Goal: Information Seeking & Learning: Learn about a topic

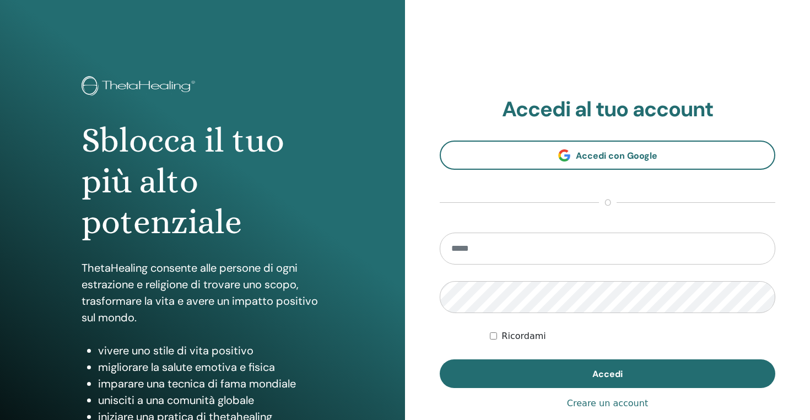
type input "**********"
click at [439, 359] on button "Accedi" at bounding box center [606, 373] width 335 height 29
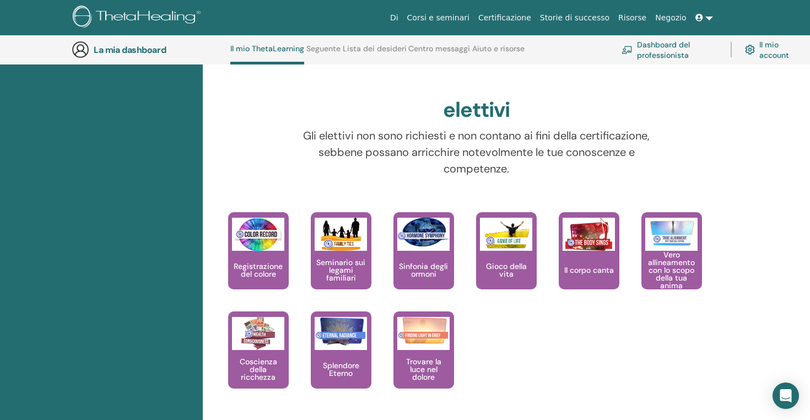
scroll to position [987, 0]
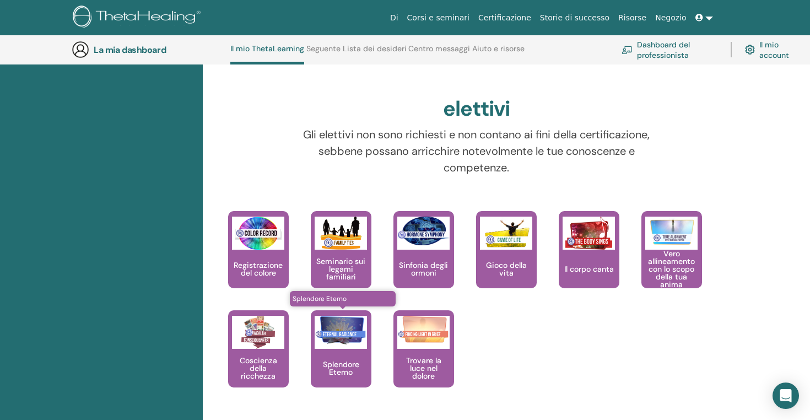
click at [358, 354] on div "Splendore Eterno" at bounding box center [341, 348] width 61 height 77
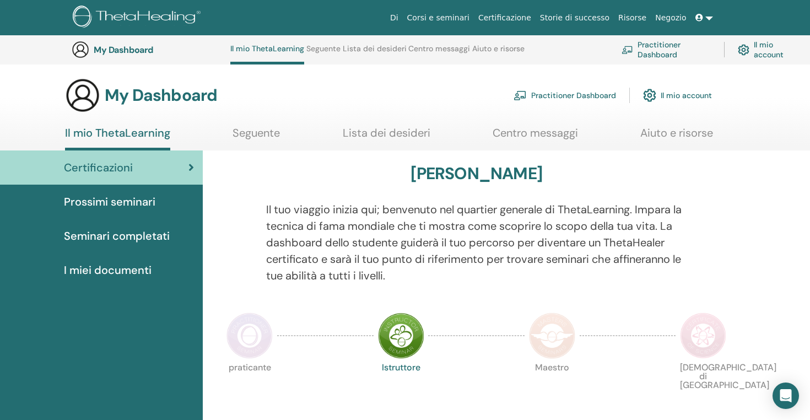
scroll to position [987, 0]
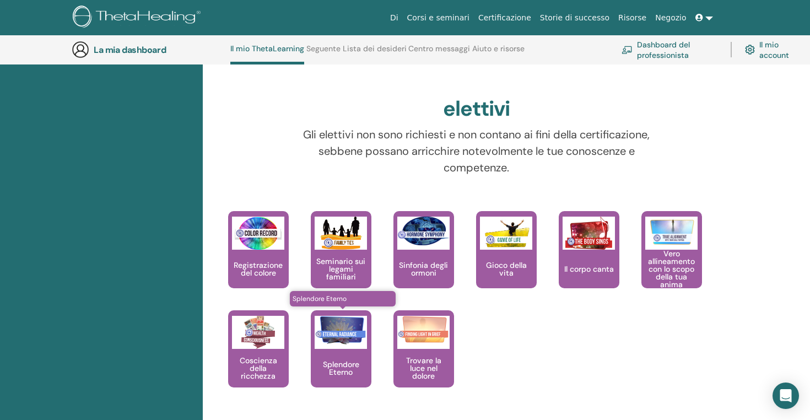
click at [368, 340] on div "Splendore Eterno" at bounding box center [341, 348] width 61 height 77
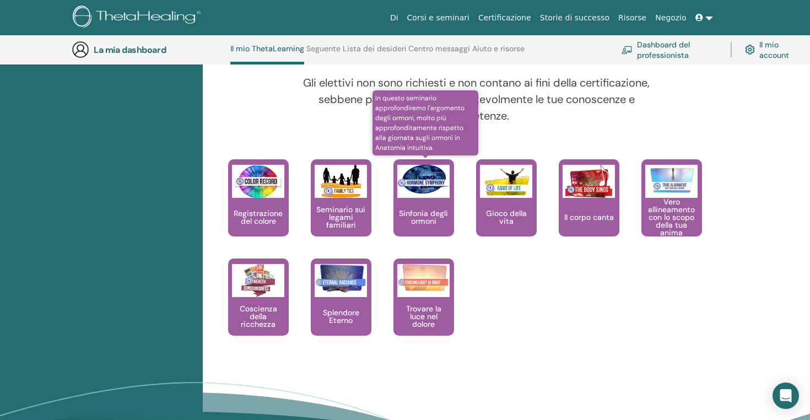
scroll to position [1052, 0]
